Goal: Find contact information: Find contact information

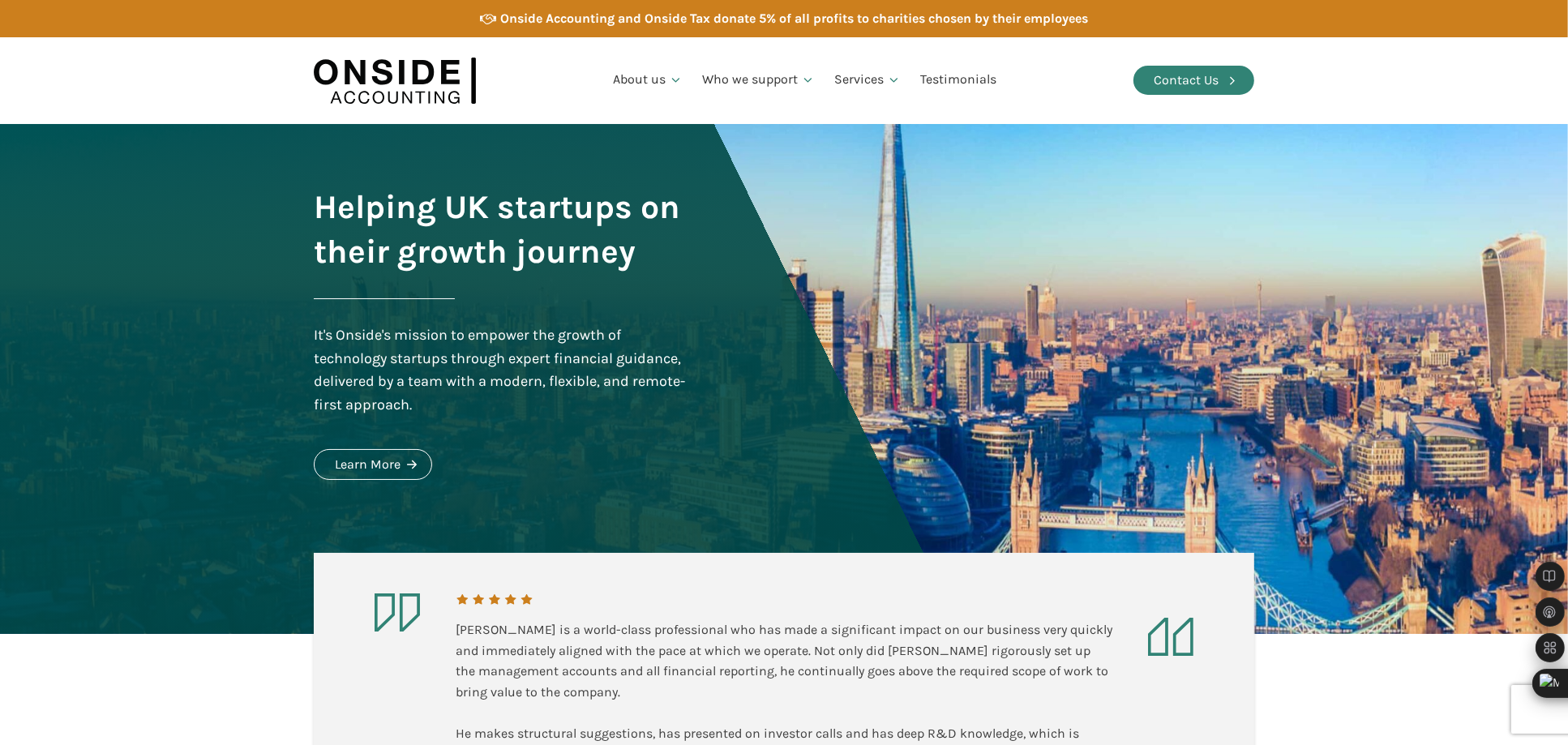
click at [1184, 78] on div "Contact Us" at bounding box center [1186, 81] width 65 height 21
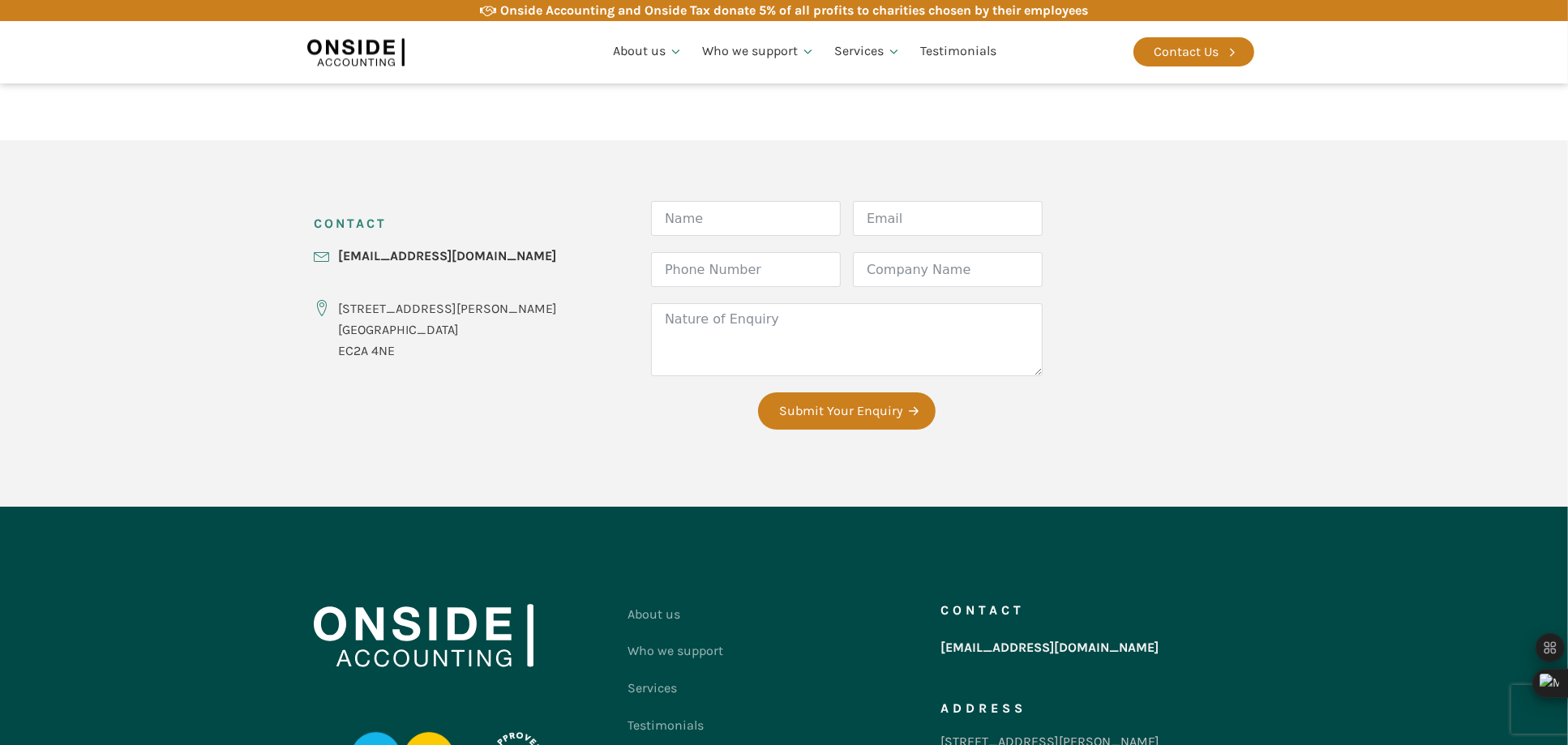
scroll to position [659, 0]
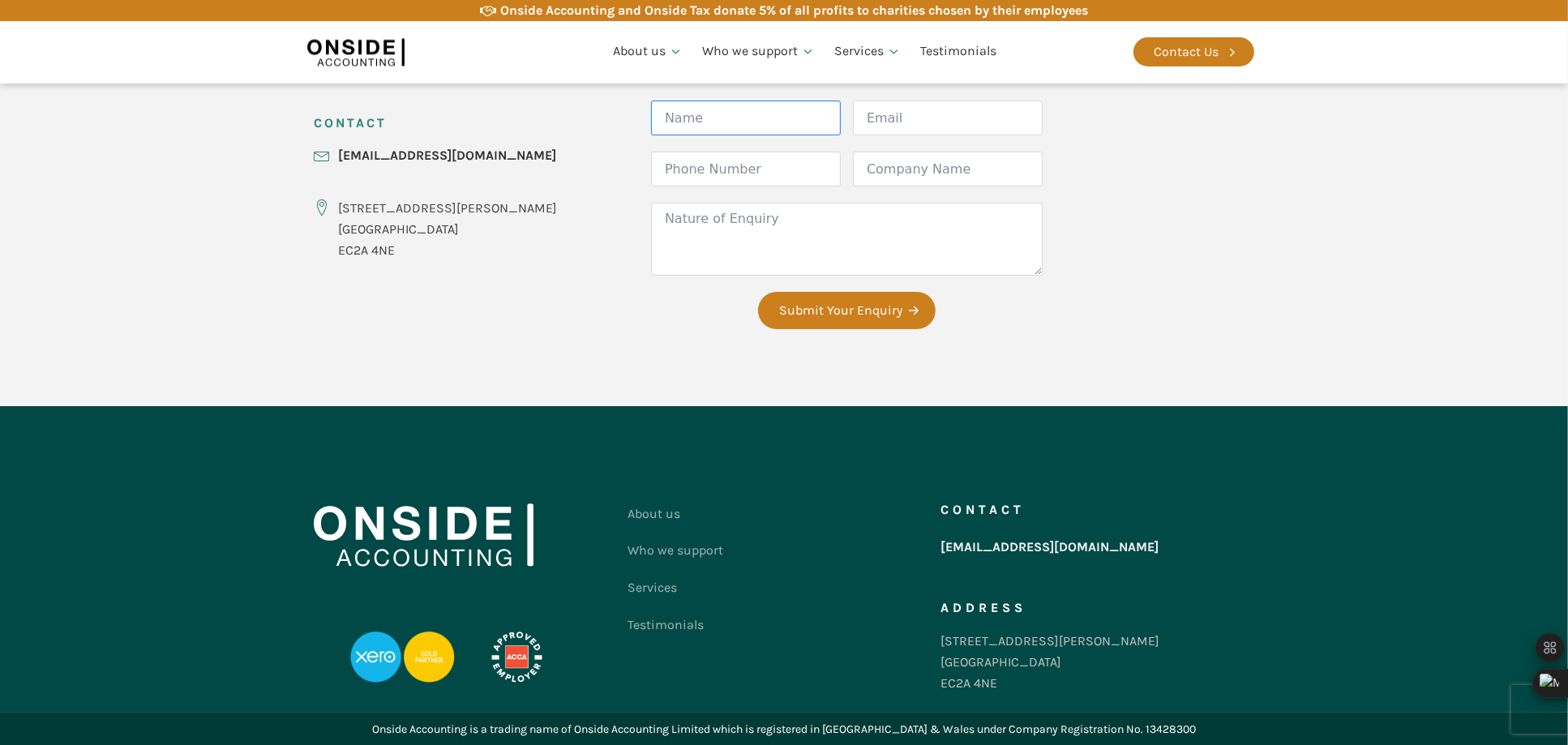
click at [704, 121] on input "Name" at bounding box center [745, 118] width 190 height 35
click at [679, 156] on input "Phone Number" at bounding box center [745, 169] width 190 height 35
click at [653, 213] on textarea "Nature of Enquiry" at bounding box center [846, 238] width 392 height 73
